Goal: Task Accomplishment & Management: Use online tool/utility

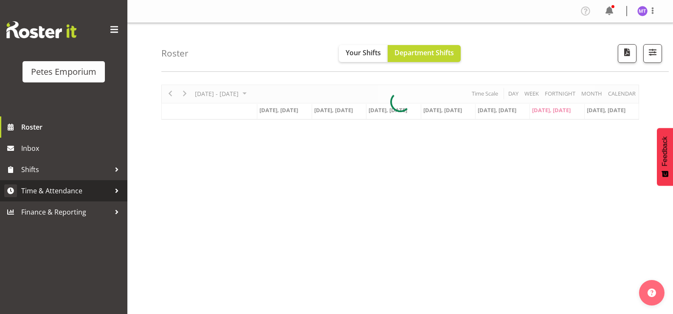
click at [71, 188] on span "Time & Attendance" at bounding box center [65, 190] width 89 height 13
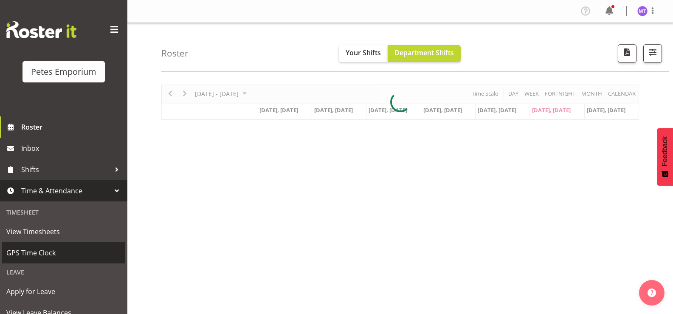
click at [56, 249] on span "GPS Time Clock" at bounding box center [63, 252] width 115 height 13
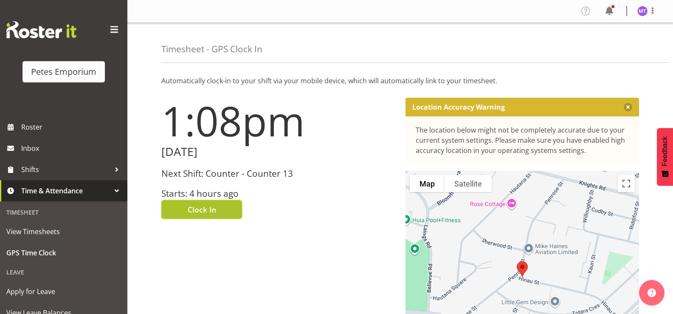
click at [198, 203] on button "Clock In" at bounding box center [201, 209] width 81 height 19
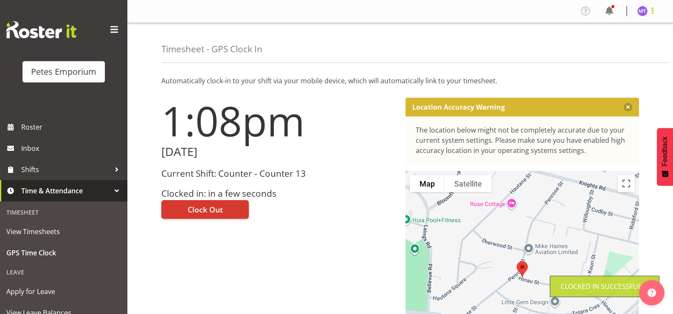
click at [656, 15] on span at bounding box center [652, 11] width 10 height 10
click at [622, 47] on link "Log Out" at bounding box center [616, 44] width 81 height 15
